Goal: Information Seeking & Learning: Learn about a topic

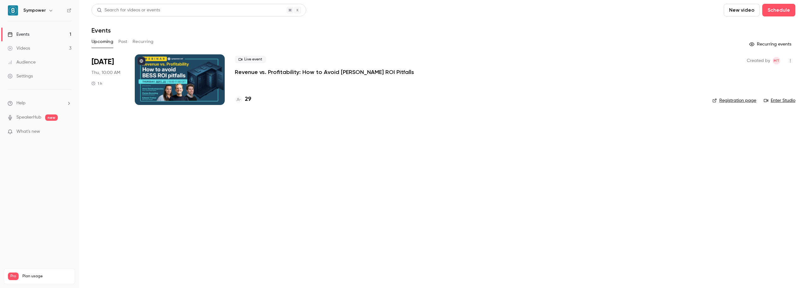
click at [303, 73] on p "Revenue vs. Profitability: How to Avoid [PERSON_NAME] ROI Pitfalls" at bounding box center [324, 72] width 179 height 8
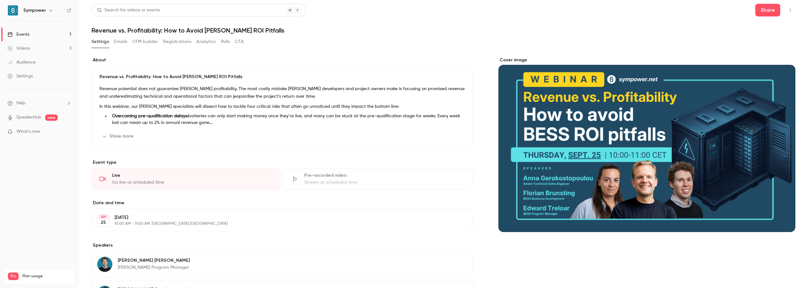
click at [184, 42] on button "Registrations" at bounding box center [177, 42] width 28 height 10
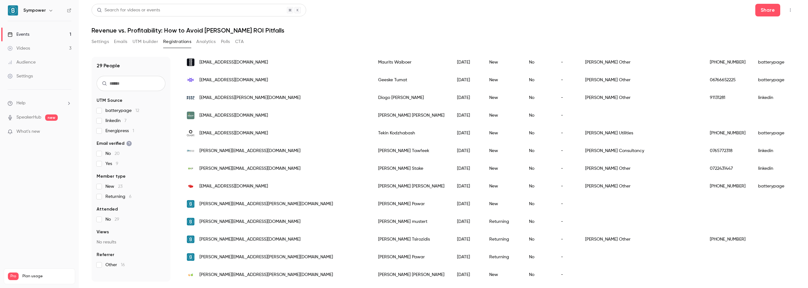
scroll to position [132, 0]
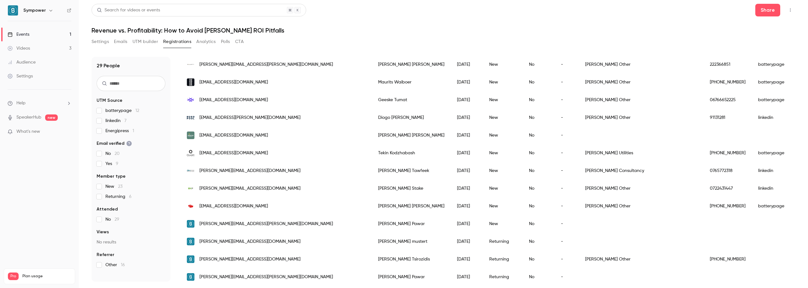
click at [125, 84] on input "text" at bounding box center [131, 83] width 69 height 15
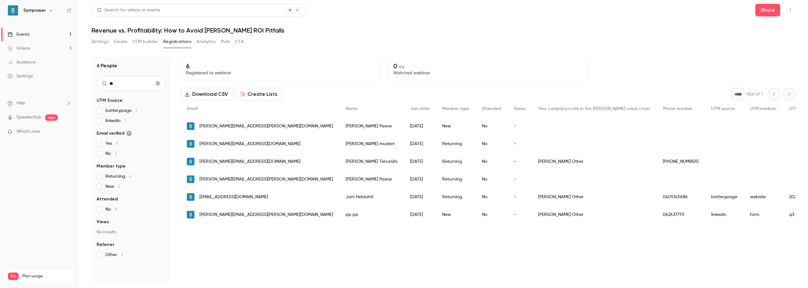
scroll to position [0, 0]
type input "********"
click at [158, 84] on icon "Clear search" at bounding box center [158, 83] width 4 height 4
